Goal: Contribute content

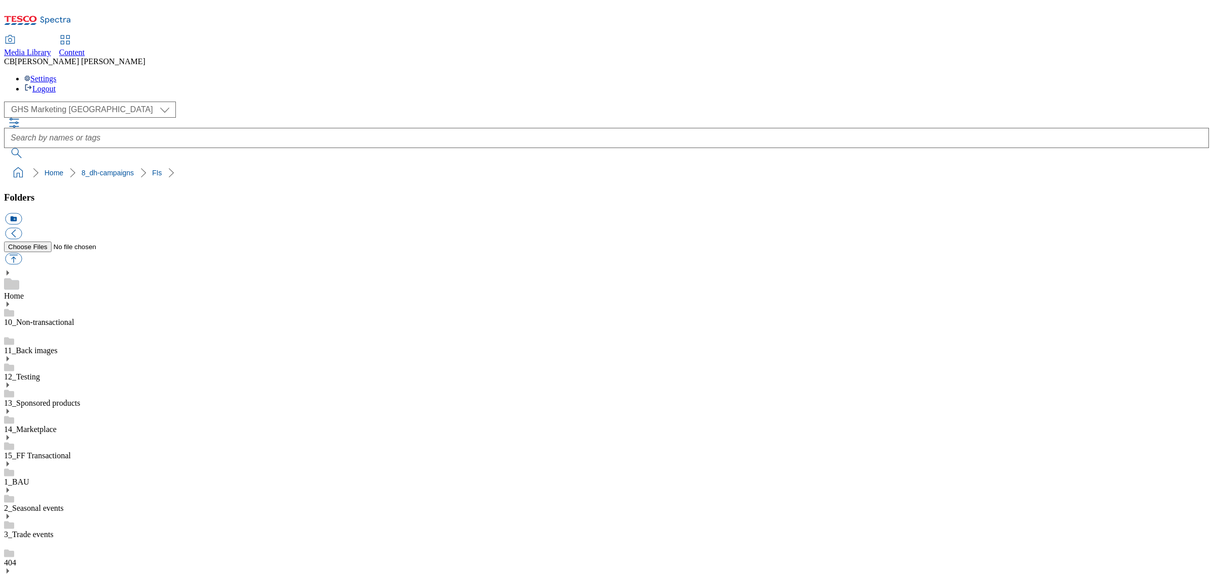
scroll to position [186, 0]
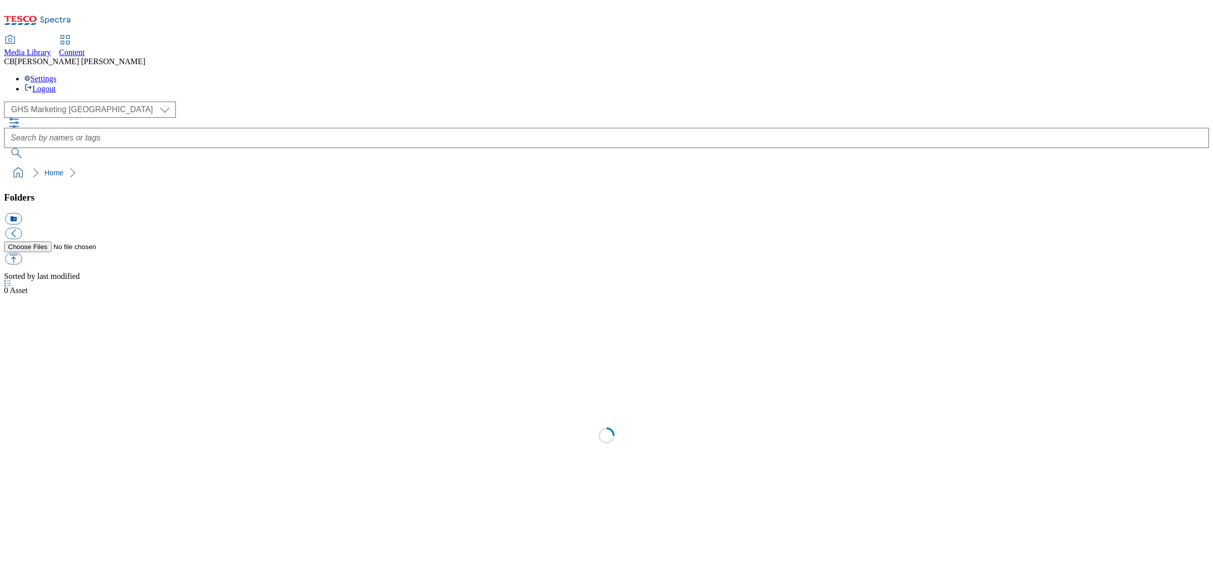
select select "flare-ghs-mktg"
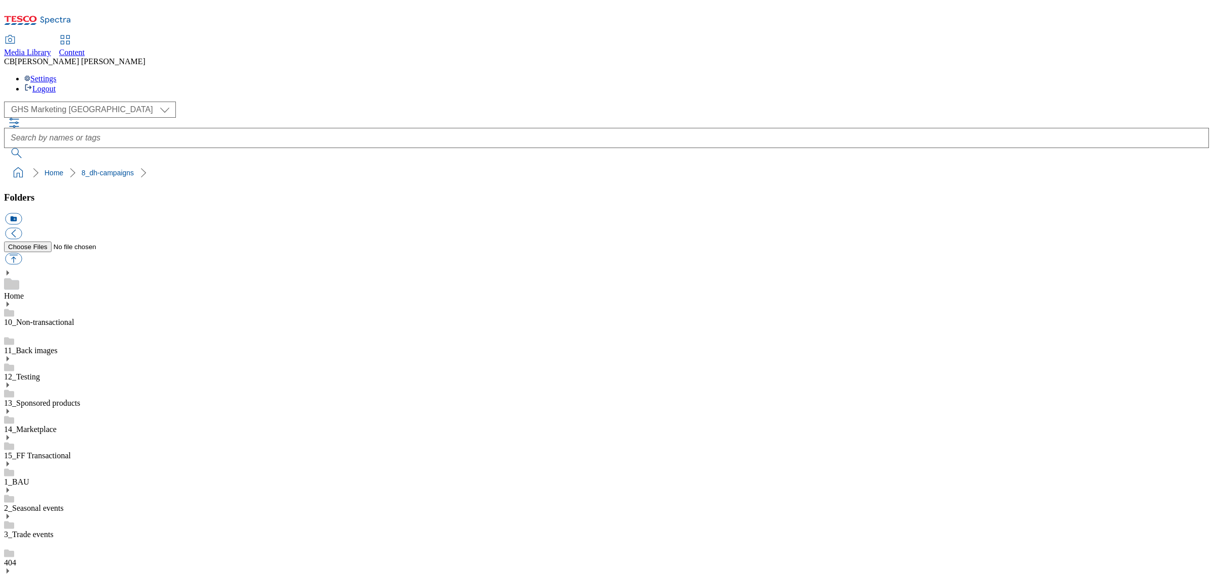
scroll to position [1, 0]
click at [22, 253] on button "button" at bounding box center [13, 259] width 17 height 12
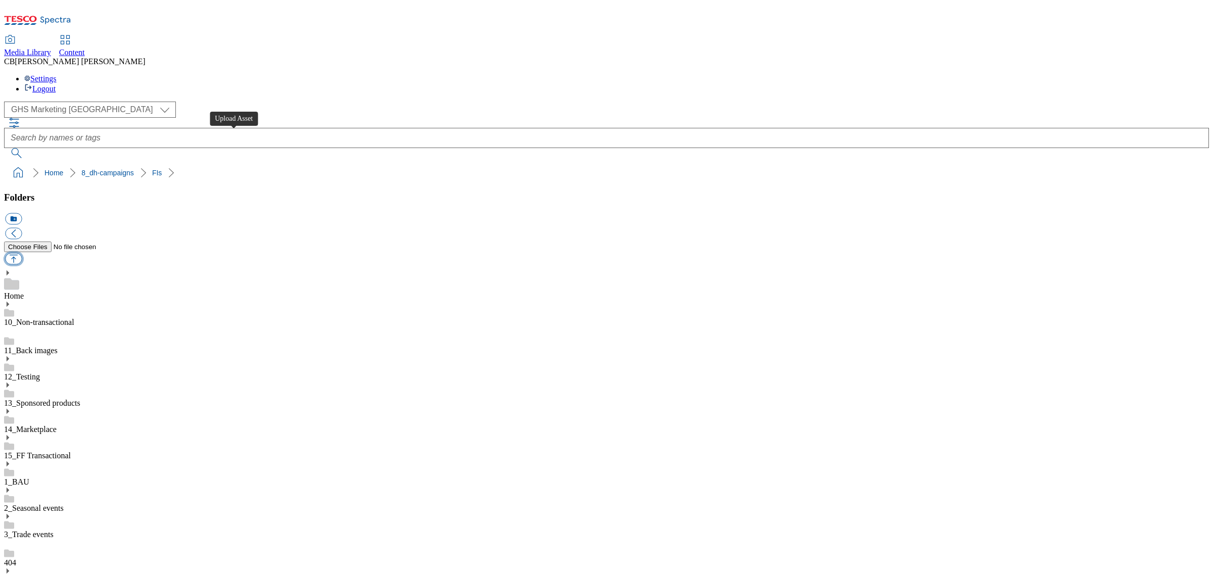
type input "C:\fakepath\1756384723807-ad541738_Kelloggs_LegoBrand_2560X320_V1.jpg"
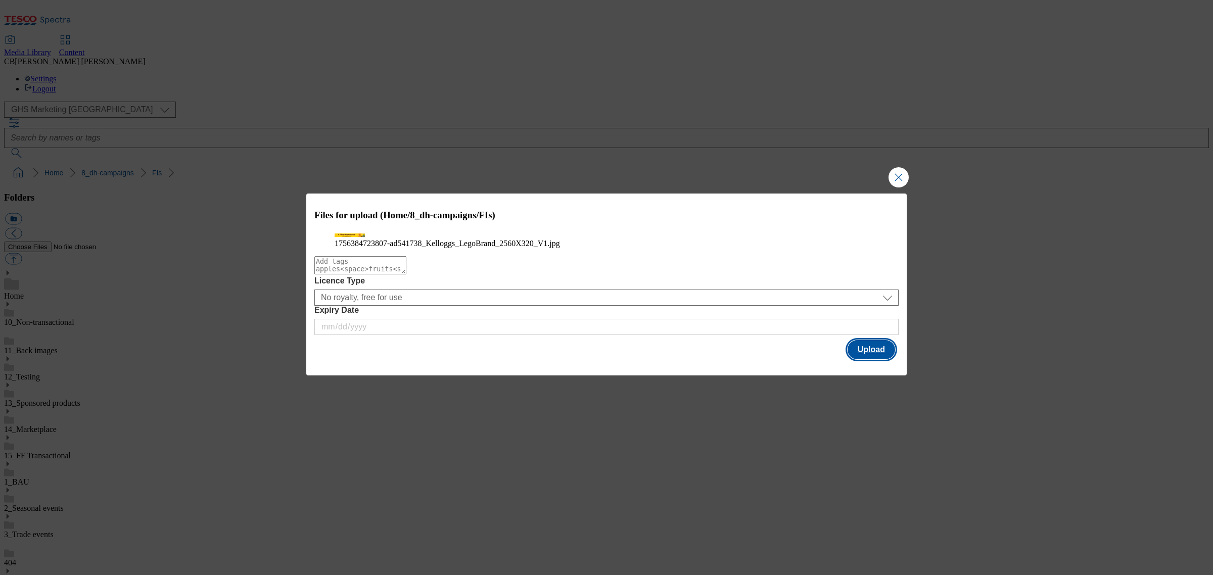
click at [873, 359] on button "Upload" at bounding box center [871, 349] width 48 height 19
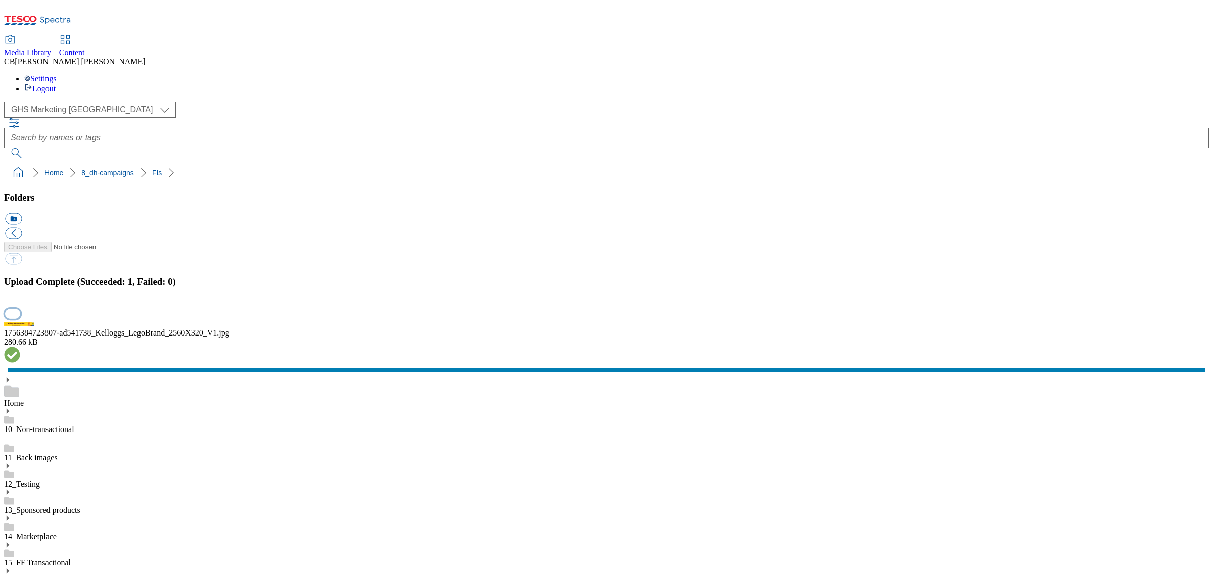
click at [20, 318] on button "button" at bounding box center [12, 314] width 15 height 10
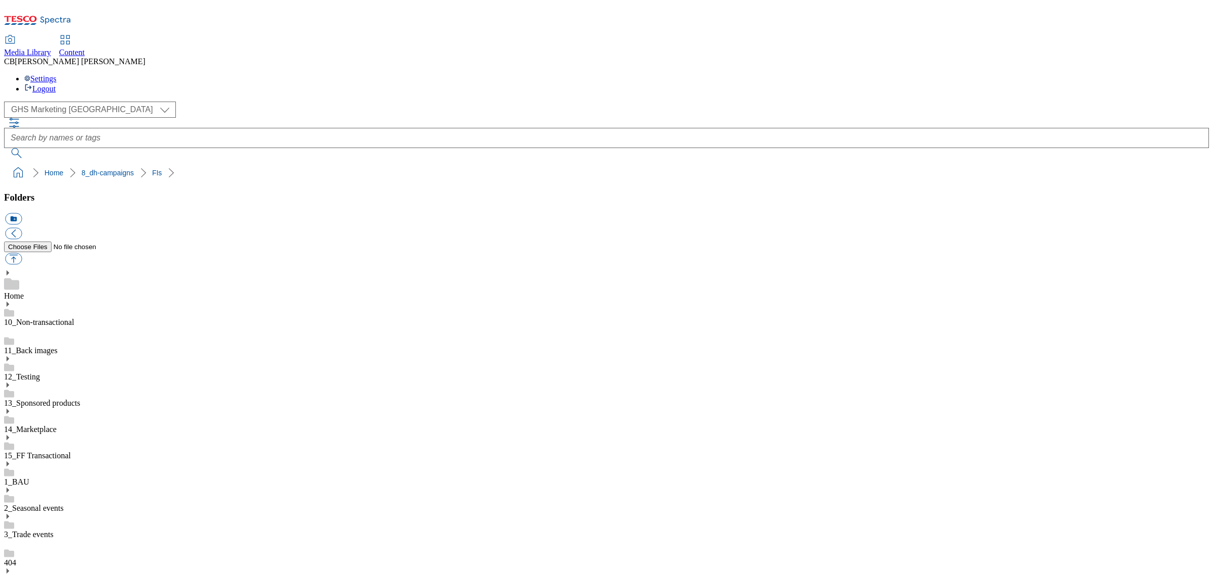
click at [22, 253] on button "button" at bounding box center [13, 259] width 17 height 12
type input "C:\fakepath\1755775385679-ad541600_Lurpak_Block_Legobrand_2560X320_V1.jpg"
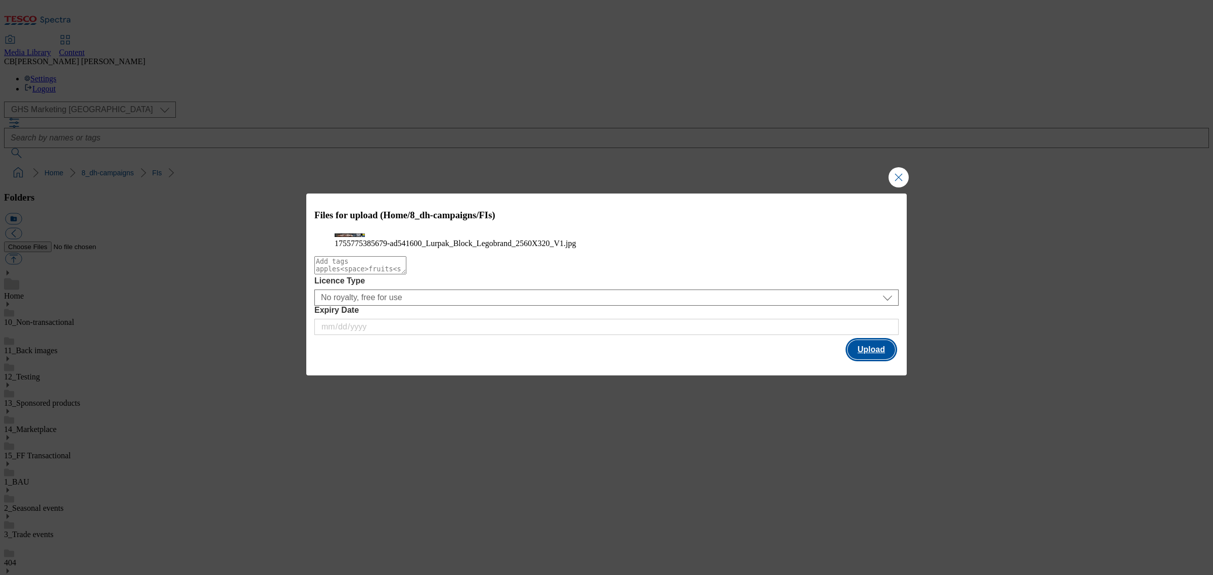
click at [867, 359] on button "Upload" at bounding box center [871, 349] width 48 height 19
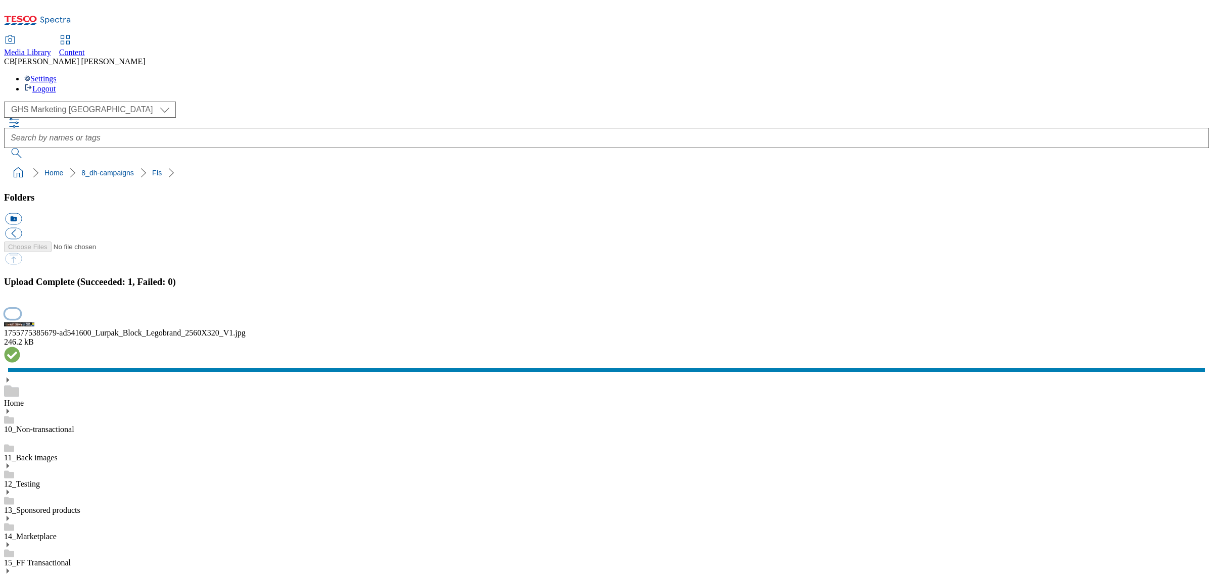
click at [20, 318] on button "button" at bounding box center [12, 314] width 15 height 10
